Goal: Transaction & Acquisition: Purchase product/service

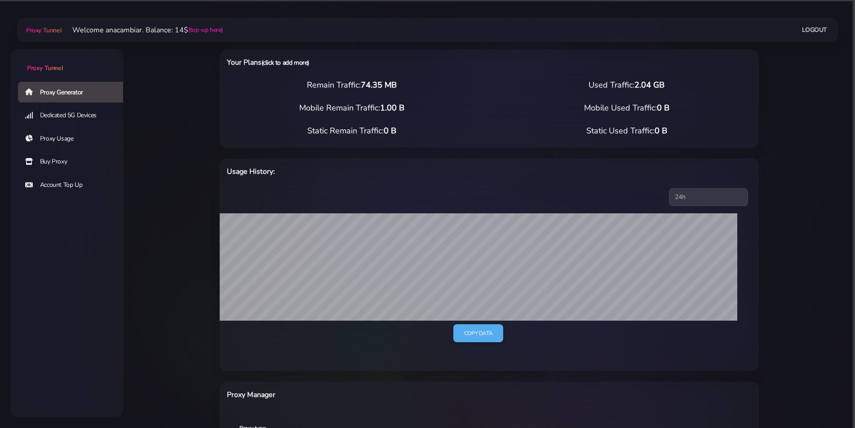
click at [301, 64] on link "(click to add more)" at bounding box center [286, 62] width 48 height 9
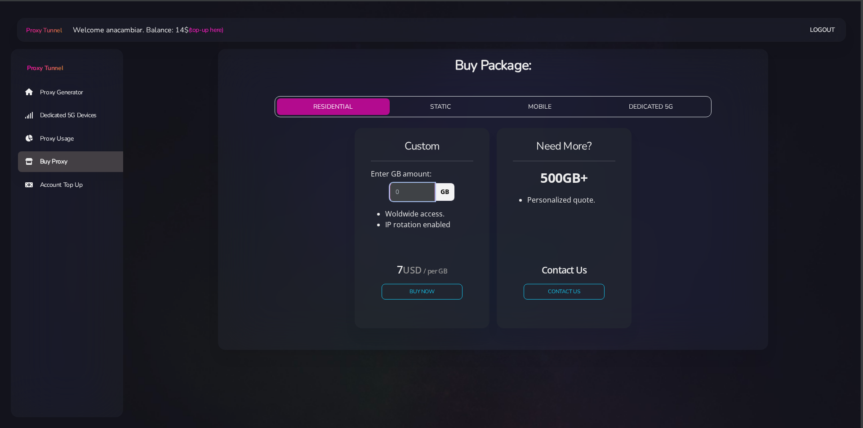
drag, startPoint x: 405, startPoint y: 193, endPoint x: 380, endPoint y: 192, distance: 25.6
click at [381, 192] on div "GB" at bounding box center [421, 190] width 113 height 22
type input "1"
click at [436, 288] on button "Buy Now" at bounding box center [422, 292] width 83 height 16
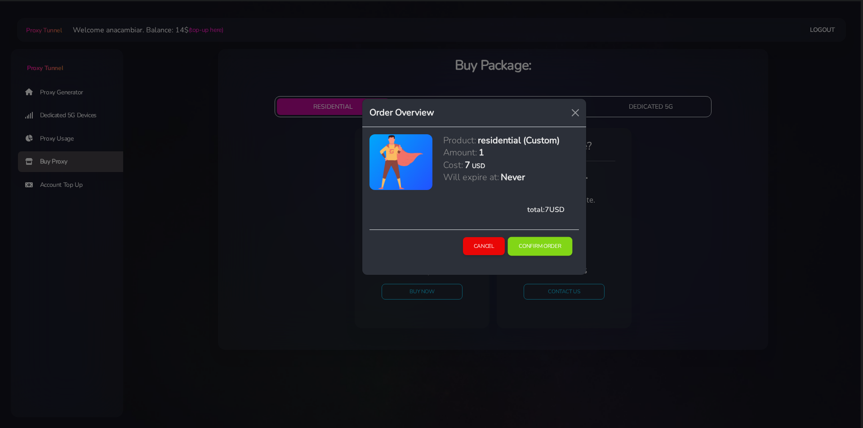
click at [542, 248] on button "Confirm Order" at bounding box center [540, 246] width 65 height 19
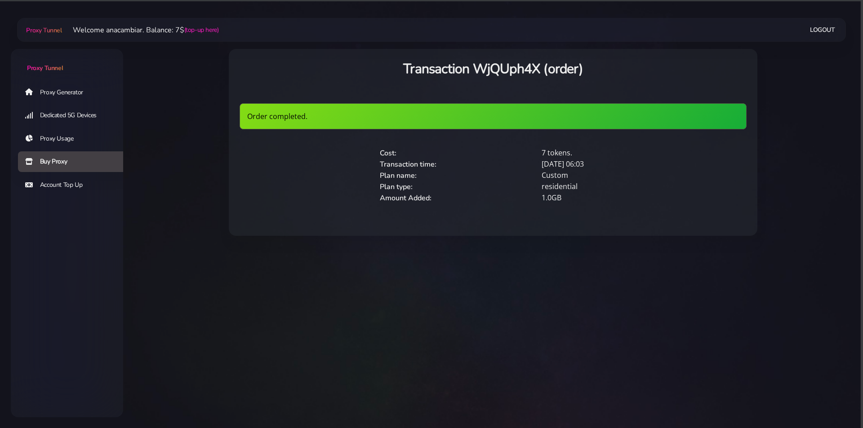
click at [48, 89] on link "Proxy Generator" at bounding box center [74, 92] width 112 height 21
